Goal: Information Seeking & Learning: Learn about a topic

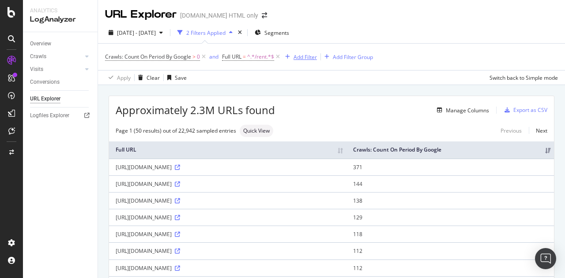
click at [304, 53] on div "Add Filter" at bounding box center [304, 56] width 23 height 7
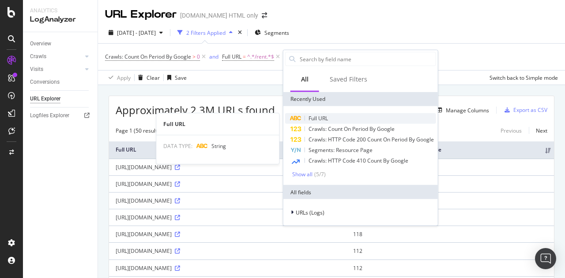
click at [319, 119] on span "Full URL" at bounding box center [317, 118] width 19 height 7
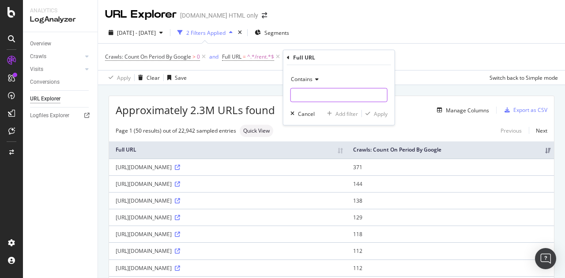
click at [307, 90] on input "text" at bounding box center [339, 95] width 96 height 14
type input "sqft"
click at [371, 110] on div "Apply" at bounding box center [375, 114] width 26 height 8
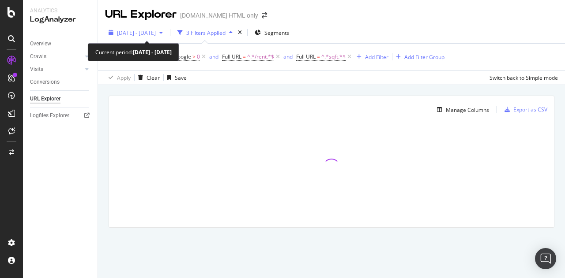
click at [166, 32] on div "button" at bounding box center [161, 32] width 11 height 5
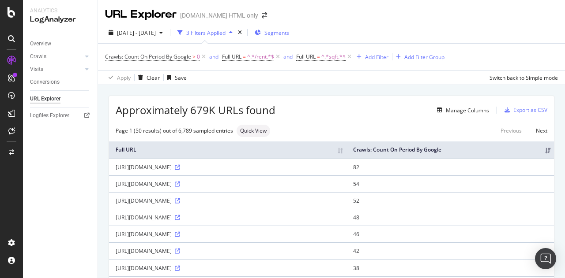
click at [289, 34] on span "Segments" at bounding box center [276, 32] width 25 height 7
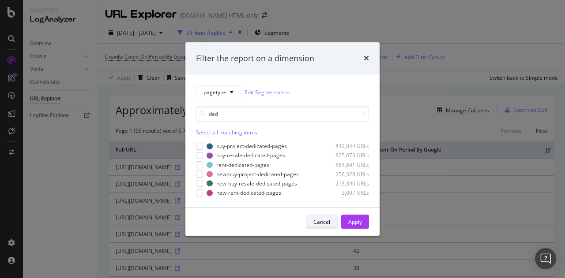
type input "ded"
click at [316, 223] on div "Cancel" at bounding box center [321, 221] width 17 height 7
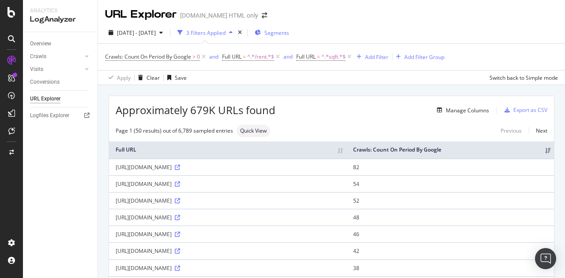
click at [289, 30] on span "Segments" at bounding box center [276, 32] width 25 height 7
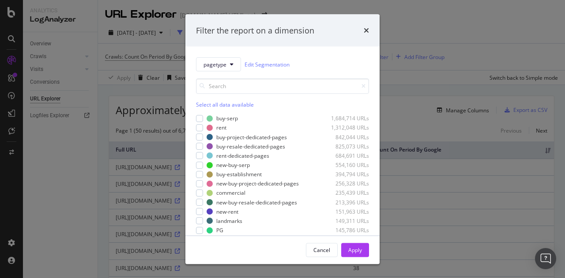
click at [229, 105] on div "Select all data available" at bounding box center [282, 104] width 173 height 7
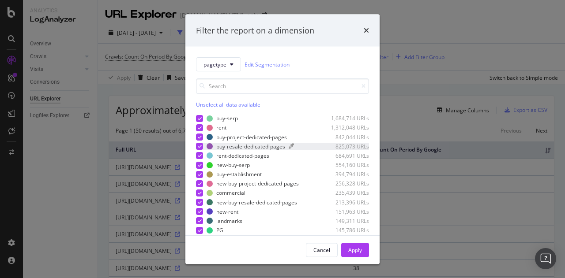
click at [225, 147] on div "buy-resale-dedicated-pages" at bounding box center [250, 145] width 69 height 7
click at [221, 157] on div "rent-dedicated-pages" at bounding box center [242, 155] width 53 height 7
click at [243, 147] on div "buy-resale-dedicated-pages" at bounding box center [250, 145] width 69 height 7
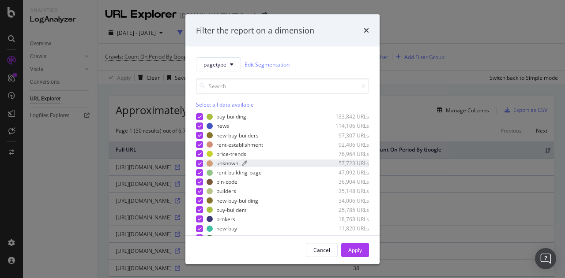
scroll to position [176, 0]
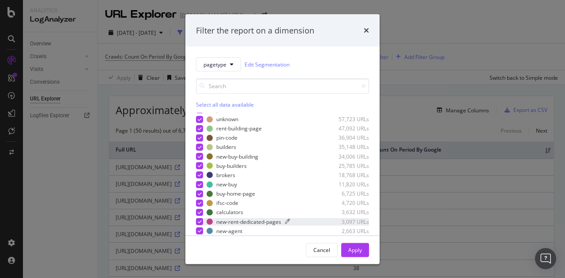
click at [229, 219] on div "new-rent-dedicated-pages" at bounding box center [248, 221] width 65 height 7
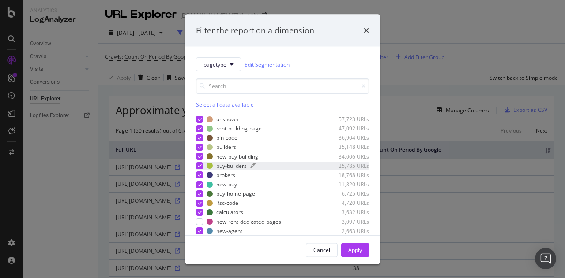
scroll to position [0, 0]
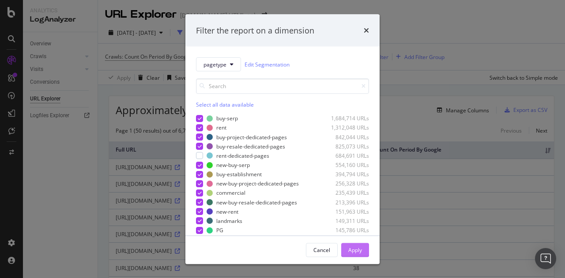
click at [354, 251] on div "Apply" at bounding box center [355, 249] width 14 height 7
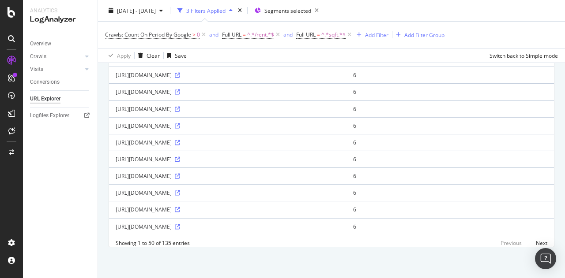
scroll to position [869, 0]
click at [180, 90] on icon at bounding box center [177, 92] width 5 height 5
click at [180, 140] on icon at bounding box center [177, 142] width 5 height 5
click at [261, 35] on span "^.*/rent.*$" at bounding box center [260, 35] width 27 height 12
click at [243, 71] on input "/rent" at bounding box center [272, 71] width 83 height 14
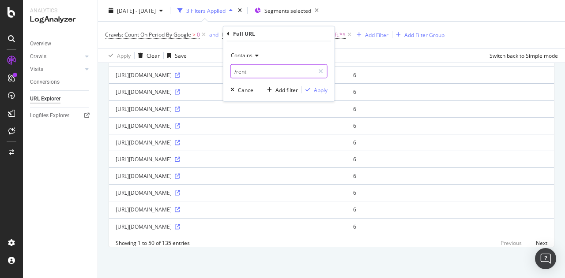
paste input "-flat-for-sale-in-"
click at [243, 71] on input "/rent" at bounding box center [272, 71] width 83 height 14
type input "-flat-for-sale-in-"
click at [324, 88] on div "Apply" at bounding box center [321, 89] width 14 height 7
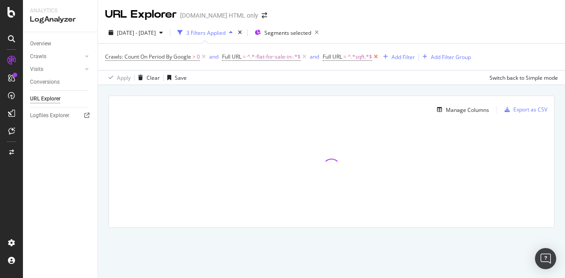
click at [376, 56] on icon at bounding box center [375, 56] width 7 height 9
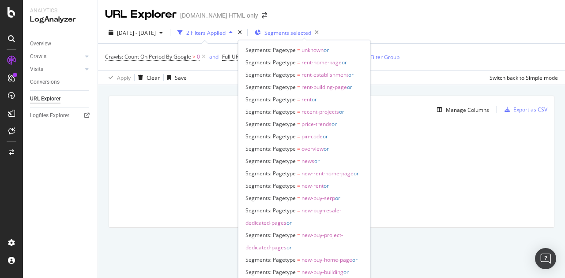
click at [298, 34] on span "Segments selected" at bounding box center [287, 32] width 47 height 7
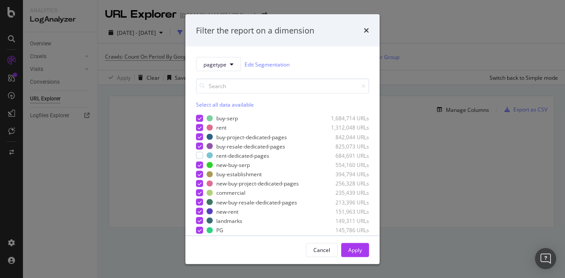
click at [217, 103] on div "Select all data available" at bounding box center [282, 104] width 173 height 7
click at [354, 249] on div "Apply" at bounding box center [355, 249] width 14 height 7
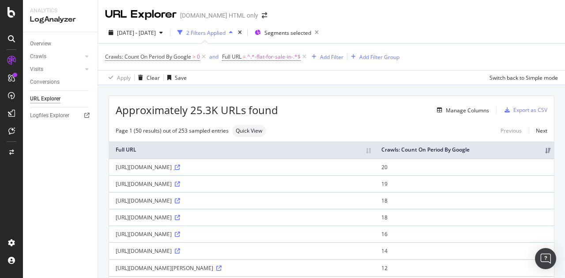
click at [180, 167] on icon at bounding box center [177, 167] width 5 height 5
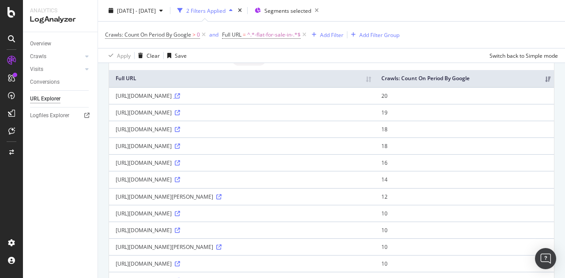
scroll to position [72, 0]
click at [322, 34] on div "Add Filter" at bounding box center [331, 34] width 23 height 7
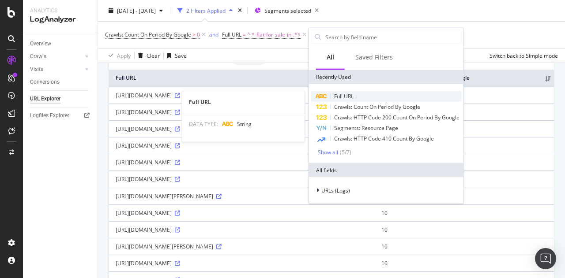
click at [340, 91] on div "Full URL" at bounding box center [386, 96] width 151 height 11
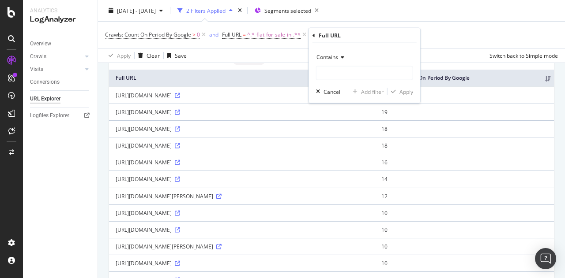
click at [331, 61] on div "Contains" at bounding box center [364, 57] width 97 height 14
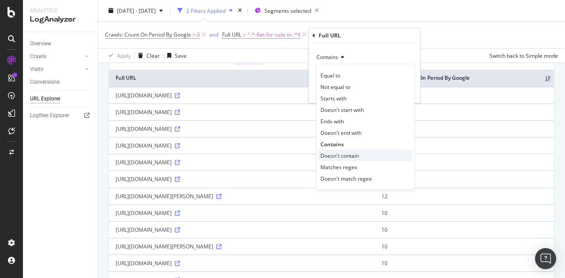
click at [334, 153] on span "Doesn't contain" at bounding box center [339, 155] width 38 height 7
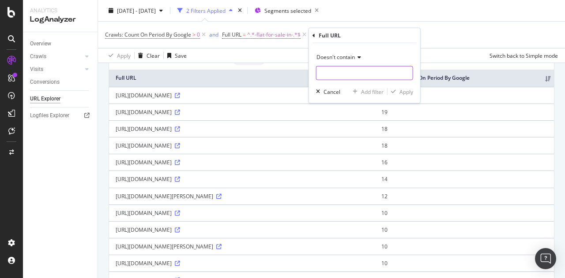
click at [325, 75] on input "text" at bounding box center [364, 73] width 96 height 14
type input "-AG"
click at [402, 93] on div "Apply" at bounding box center [406, 91] width 14 height 7
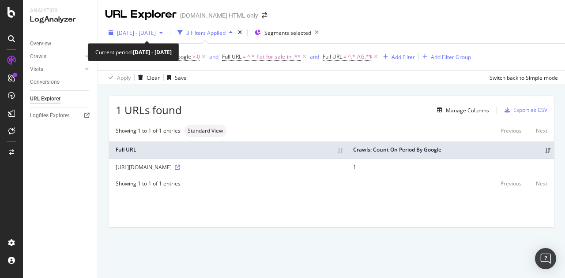
click at [150, 33] on span "[DATE] - [DATE]" at bounding box center [136, 32] width 39 height 7
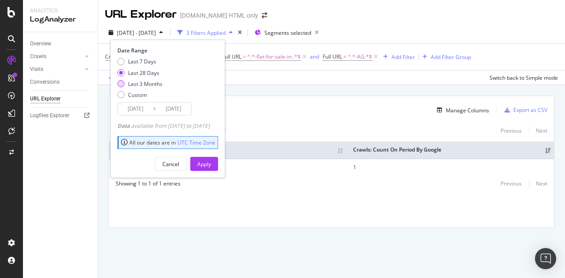
click at [145, 84] on div "Last 3 Months" at bounding box center [145, 83] width 34 height 7
type input "[DATE]"
click at [211, 166] on div "Apply" at bounding box center [204, 164] width 14 height 7
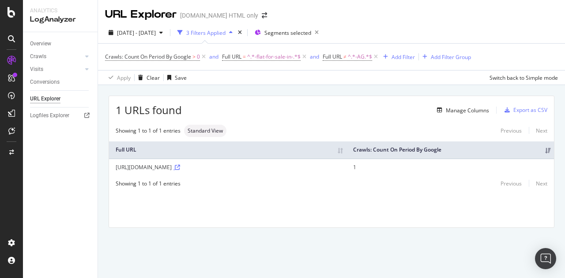
click at [180, 169] on icon at bounding box center [177, 167] width 5 height 5
